Goal: Information Seeking & Learning: Compare options

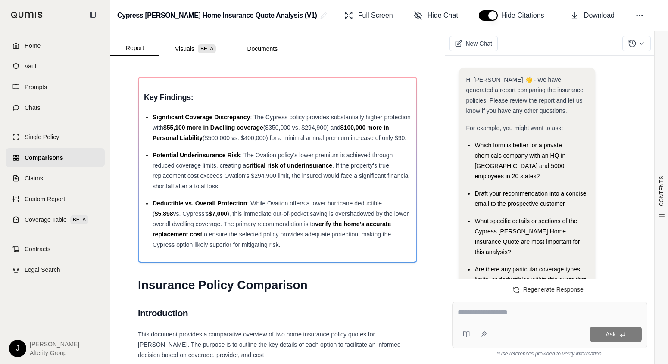
scroll to position [1125, 0]
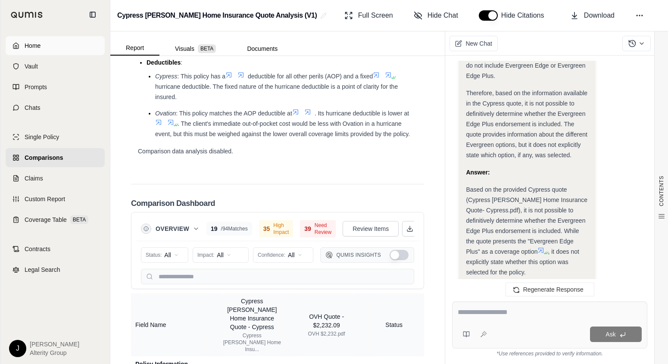
click at [34, 41] on span "Home" at bounding box center [33, 45] width 16 height 9
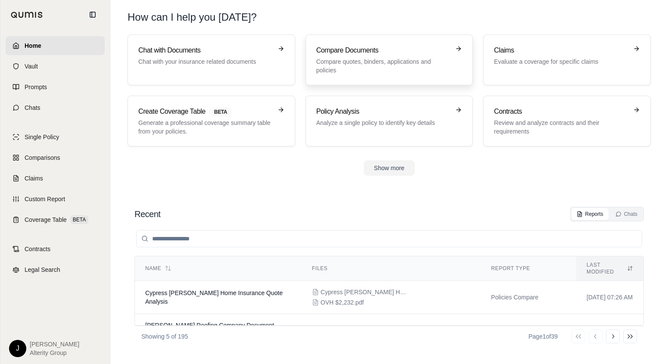
click at [364, 62] on p "Compare quotes, binders, applications and policies" at bounding box center [383, 65] width 134 height 17
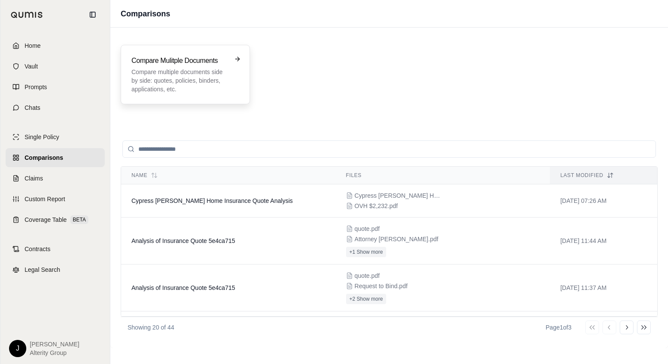
click at [203, 81] on p "Compare multiple documents side by side: quotes, policies, binders, application…" at bounding box center [179, 81] width 96 height 26
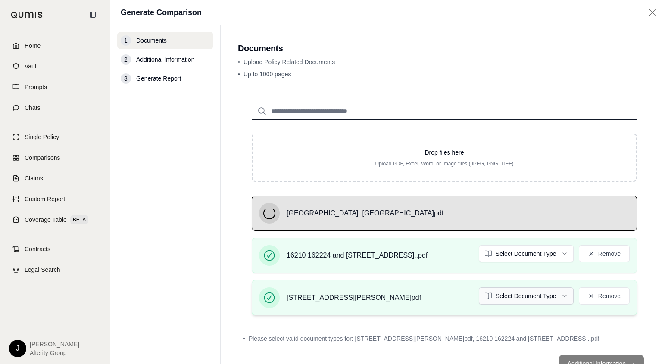
click at [563, 299] on html "Home Vault Prompts Chats Single Policy Comparisons Claims Custom Report Coverag…" at bounding box center [334, 214] width 668 height 429
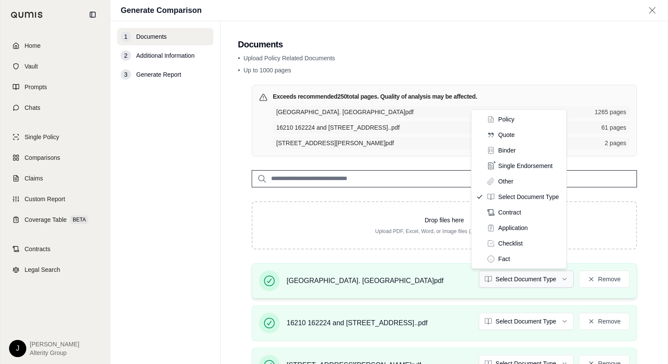
click at [532, 277] on html "Home Vault Prompts Chats Single Policy Comparisons Claims Custom Report Coverag…" at bounding box center [334, 214] width 668 height 429
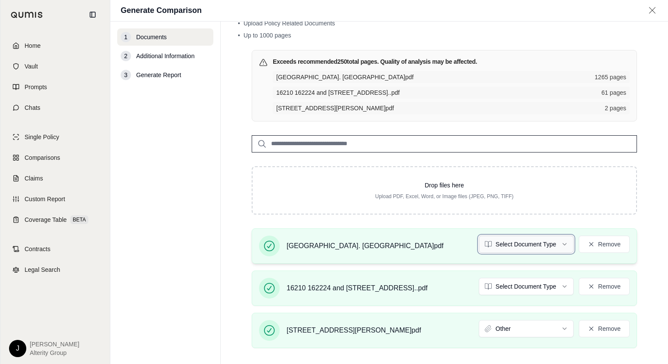
scroll to position [54, 0]
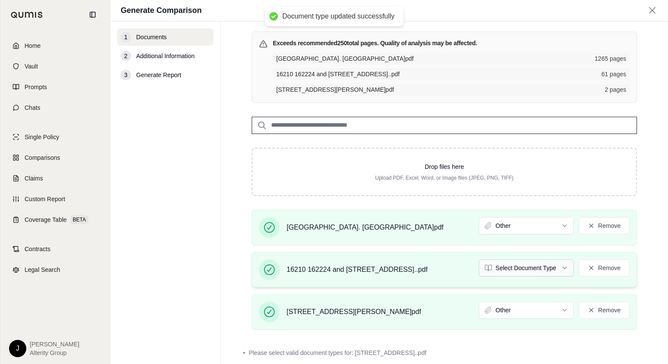
click at [520, 270] on html "Document type updated successfully Document type updated successfully Home Vaul…" at bounding box center [334, 214] width 668 height 429
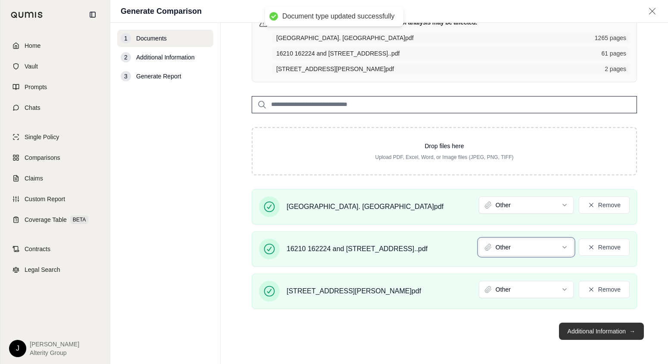
scroll to position [74, 0]
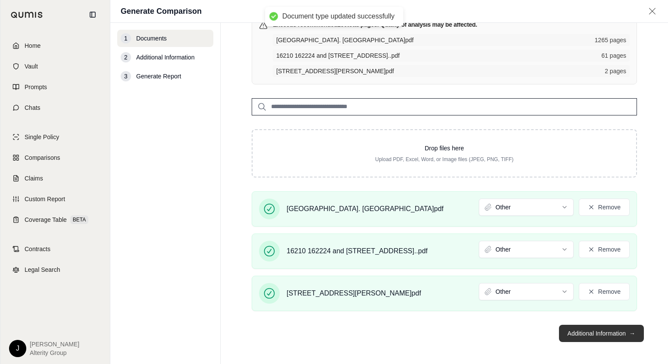
drag, startPoint x: 590, startPoint y: 339, endPoint x: 593, endPoint y: 336, distance: 4.6
click at [590, 339] on button "Additional Information →" at bounding box center [601, 333] width 85 height 17
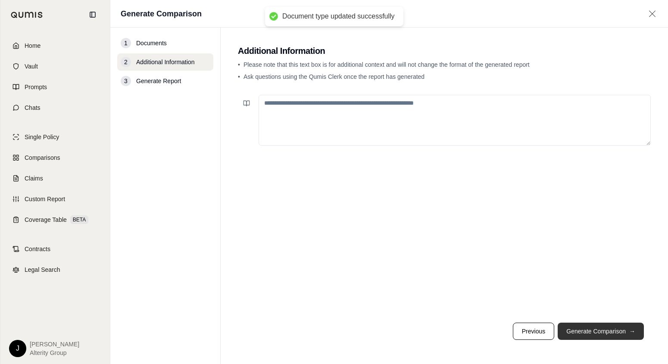
click at [592, 333] on button "Generate Comparison →" at bounding box center [600, 331] width 86 height 17
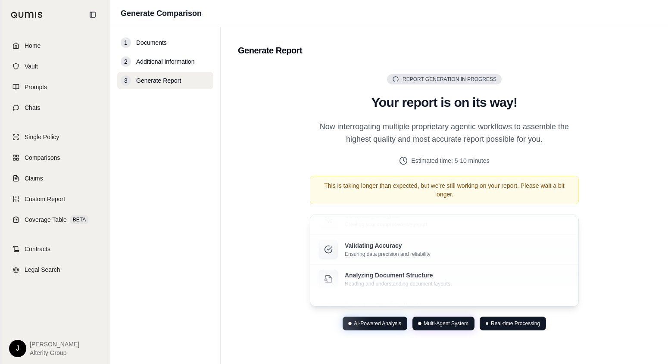
scroll to position [3, 0]
